Goal: Information Seeking & Learning: Understand process/instructions

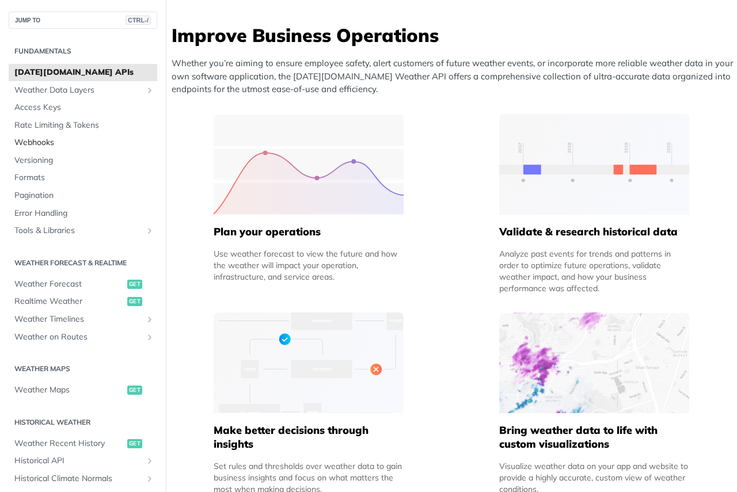
scroll to position [633, 0]
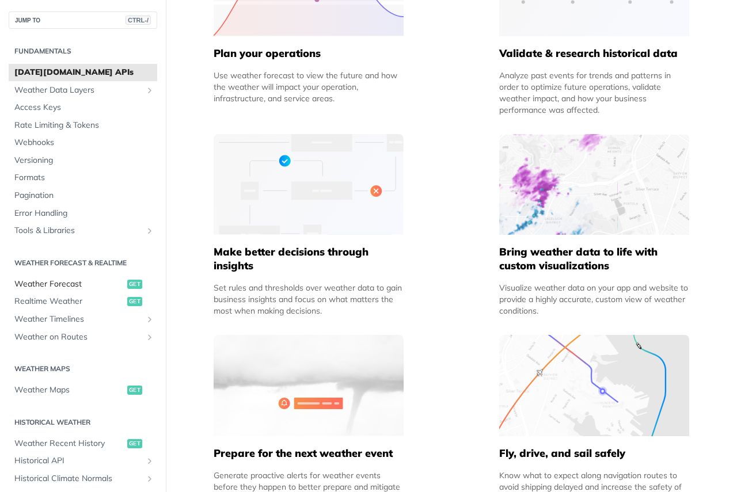
click at [33, 279] on span "Weather Forecast" at bounding box center [69, 285] width 110 height 12
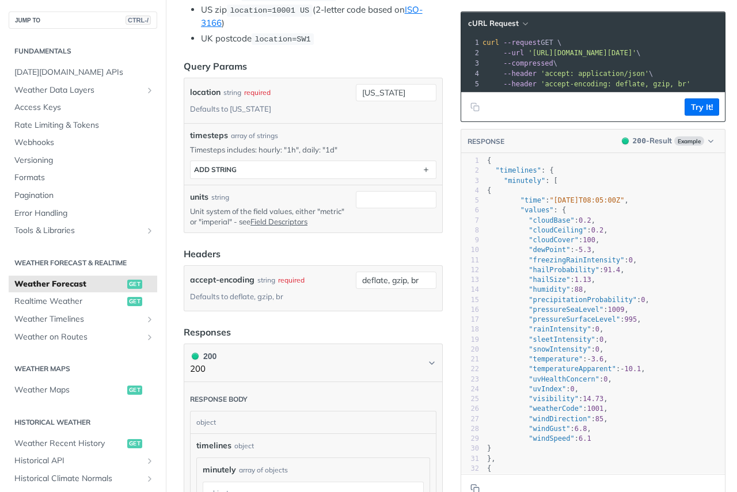
scroll to position [403, 0]
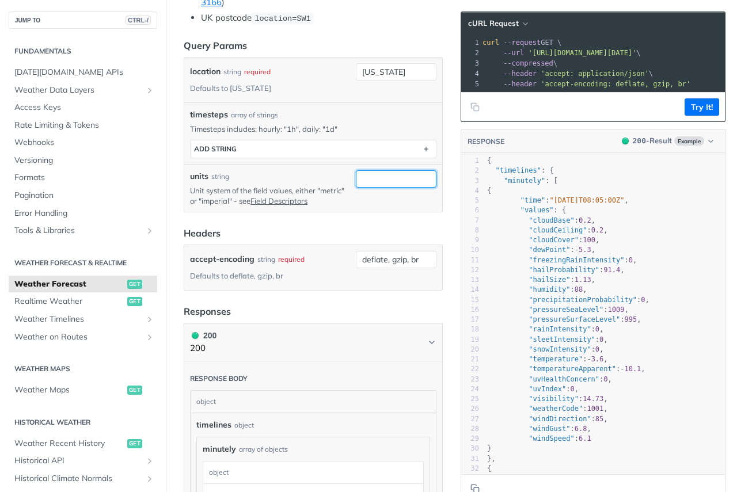
click at [389, 177] on input "units" at bounding box center [396, 178] width 81 height 17
click at [300, 202] on link "Field Descriptors" at bounding box center [278, 200] width 57 height 9
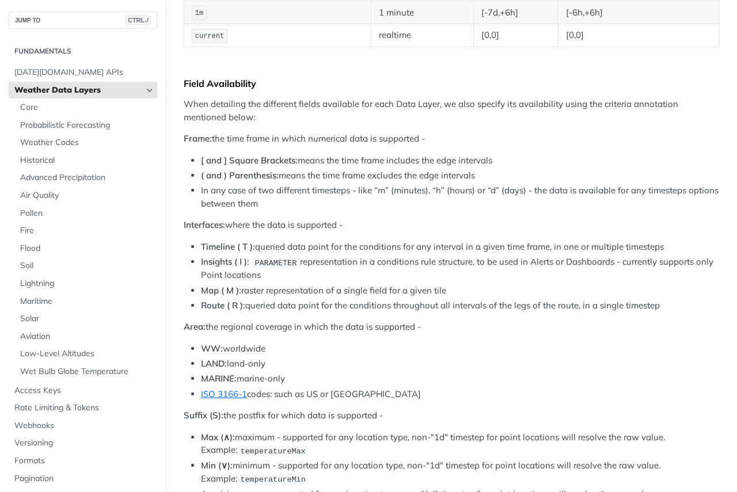
scroll to position [1181, 0]
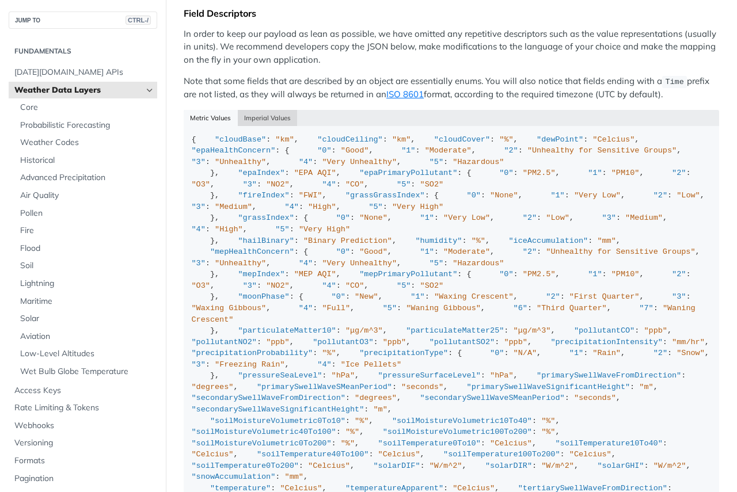
click at [275, 115] on button "Imperial Values" at bounding box center [268, 118] width 60 height 16
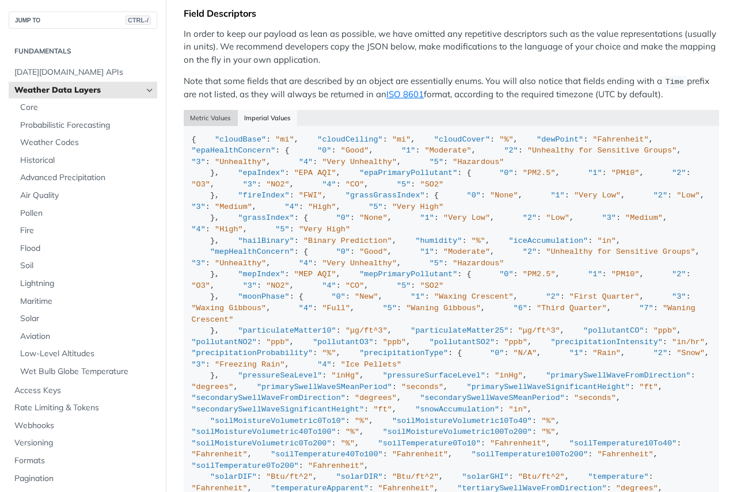
click at [201, 113] on button "Metric Values" at bounding box center [211, 118] width 54 height 16
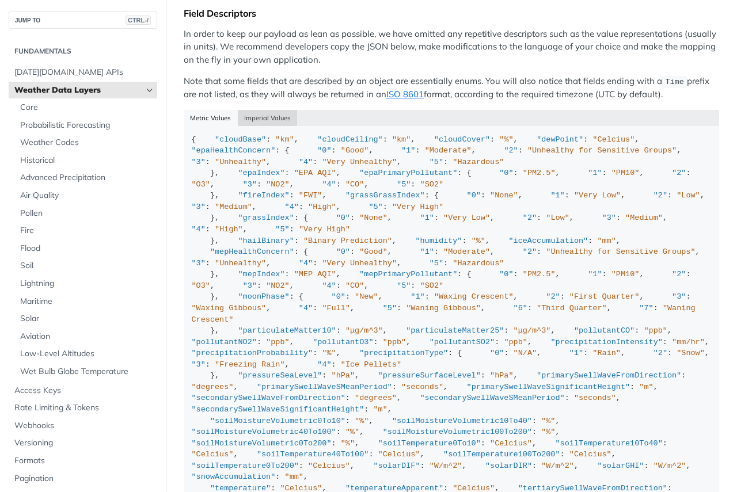
click at [261, 110] on button "Imperial Values" at bounding box center [268, 118] width 60 height 16
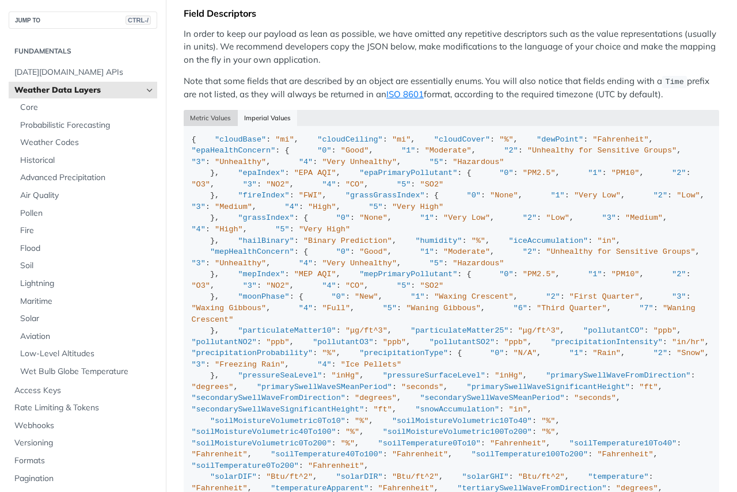
click at [214, 110] on button "Metric Values" at bounding box center [211, 118] width 54 height 16
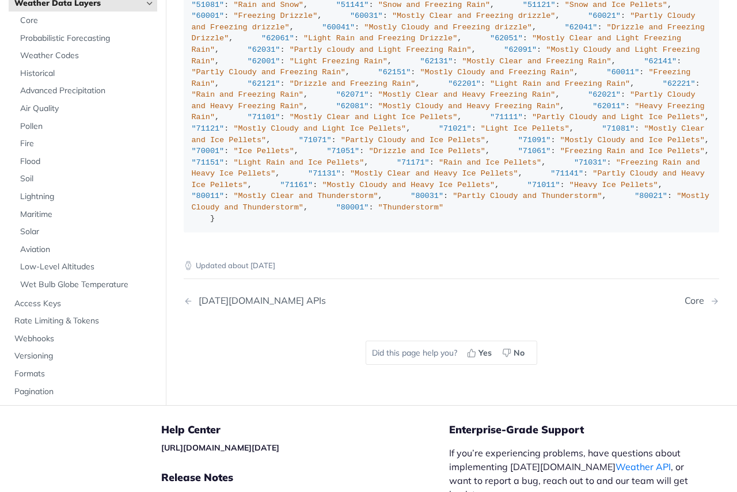
scroll to position [0, 0]
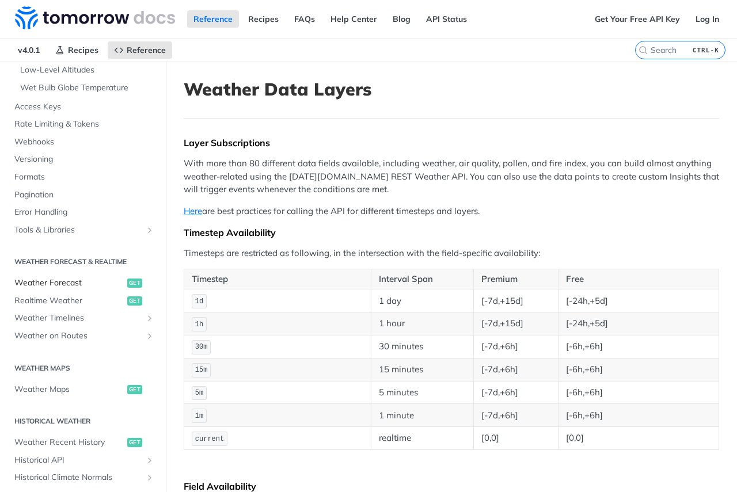
click at [56, 283] on span "Weather Forecast" at bounding box center [69, 283] width 110 height 12
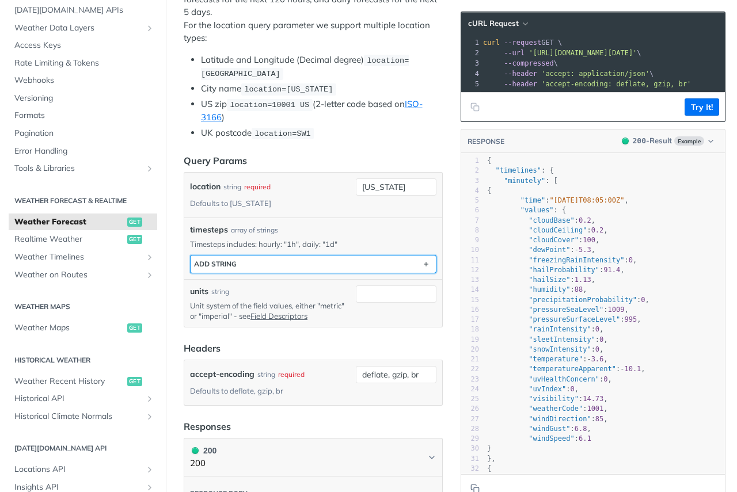
click at [318, 257] on button "ADD string" at bounding box center [313, 264] width 245 height 17
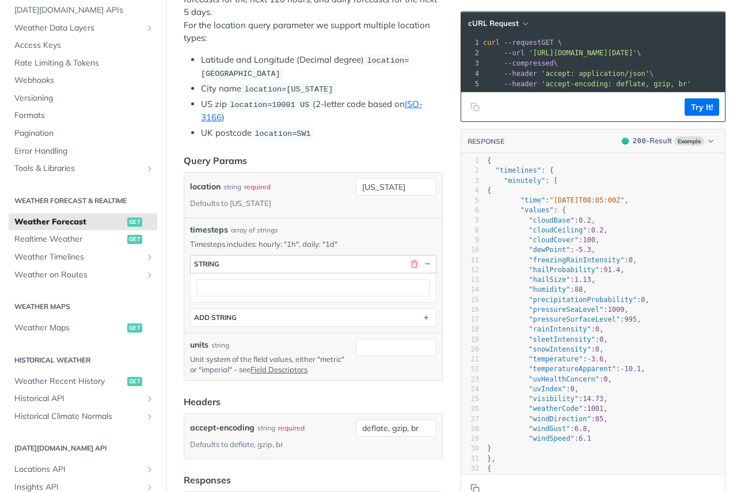
click at [409, 259] on button "button" at bounding box center [414, 264] width 10 height 10
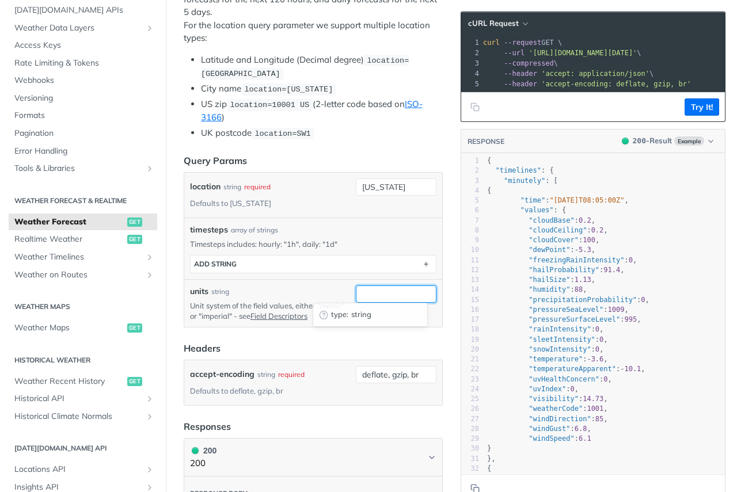
click at [377, 290] on input "units" at bounding box center [396, 294] width 81 height 17
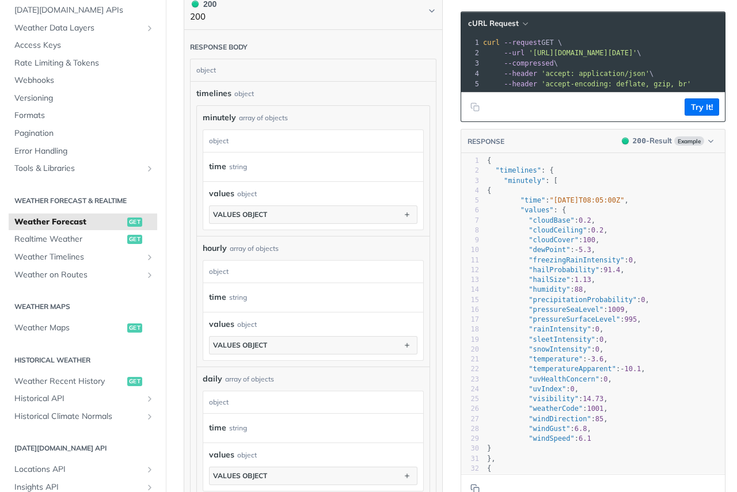
scroll to position [748, 0]
